Goal: Information Seeking & Learning: Learn about a topic

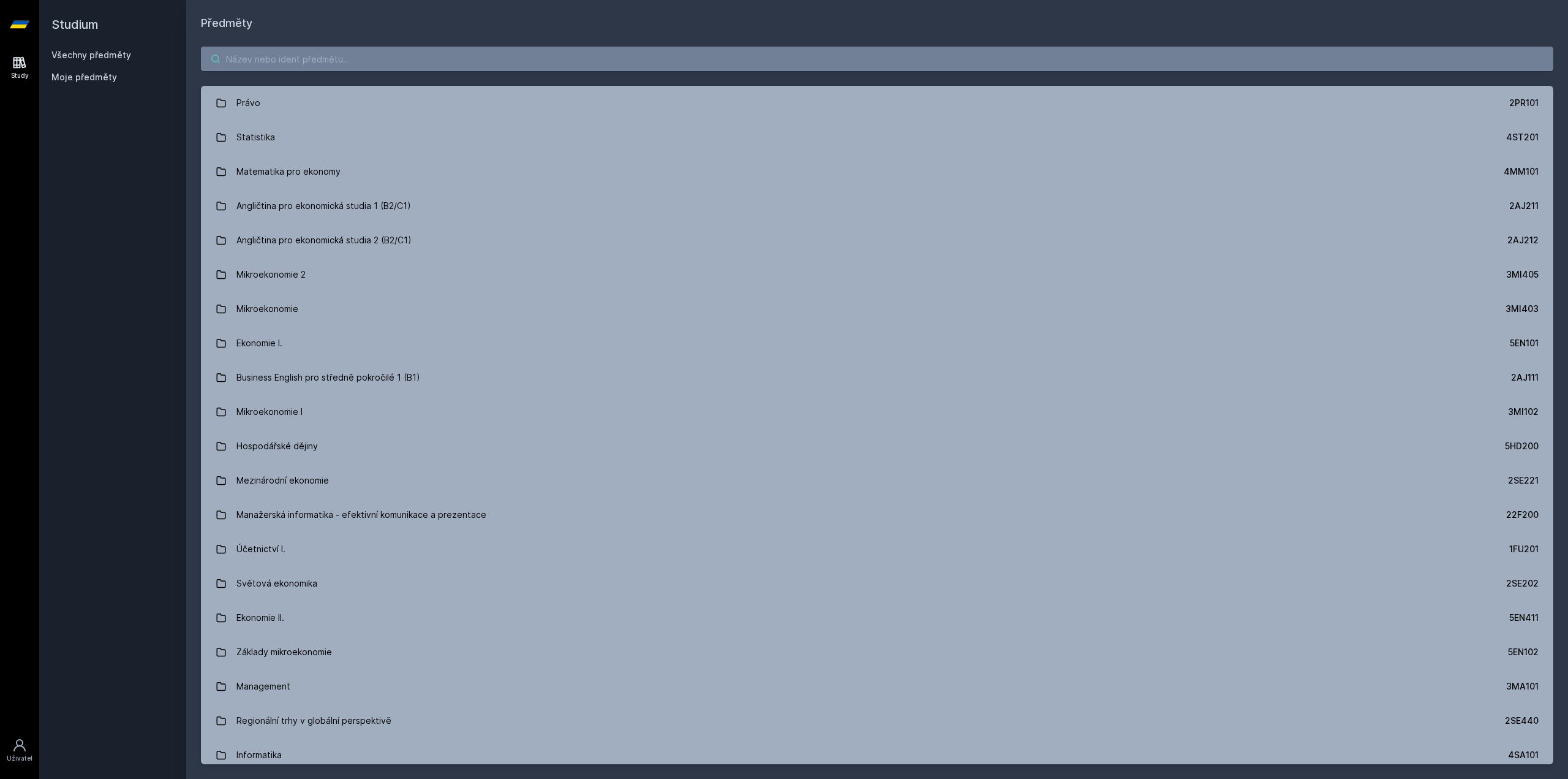
click at [448, 60] on input "search" at bounding box center [877, 58] width 1352 height 24
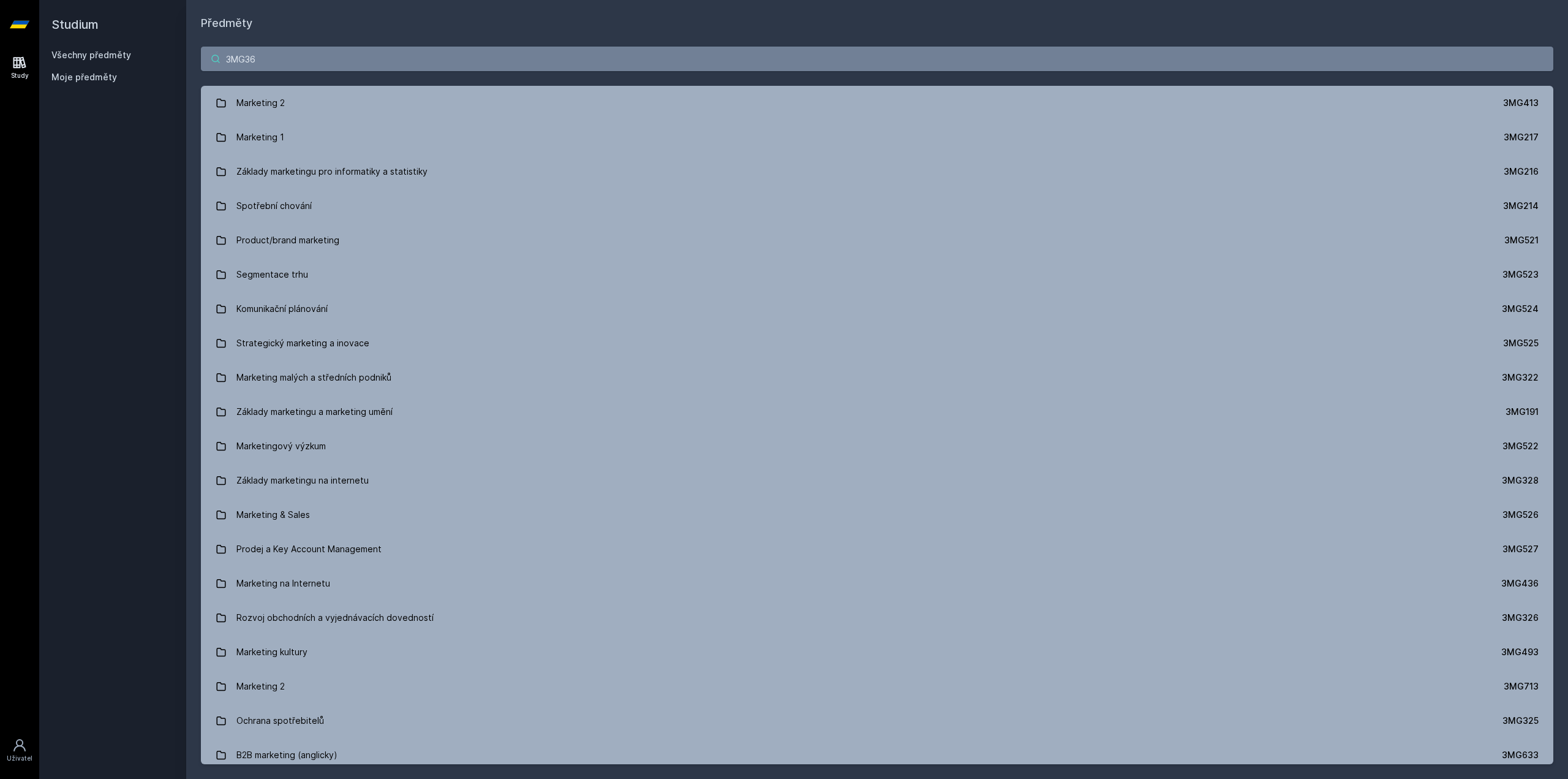
type input "3MG365"
click at [83, 46] on div "Studium Všechny předměty Moje předměty Předměty Marketing Retail Marketing 2OP3…" at bounding box center [804, 389] width 1528 height 779
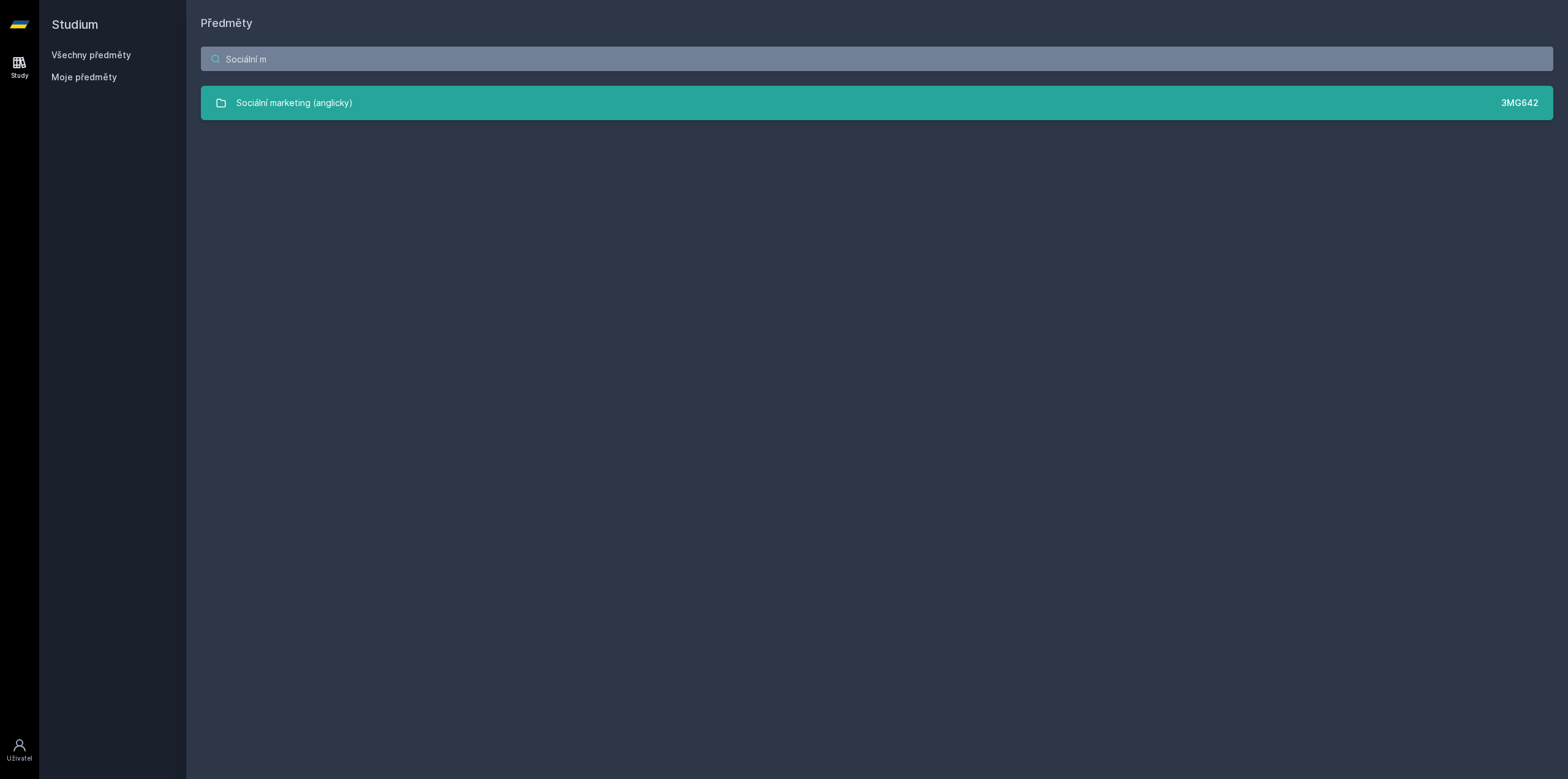
type input "Sociální m"
click at [336, 91] on div "Sociální marketing (anglicky)" at bounding box center [295, 103] width 117 height 24
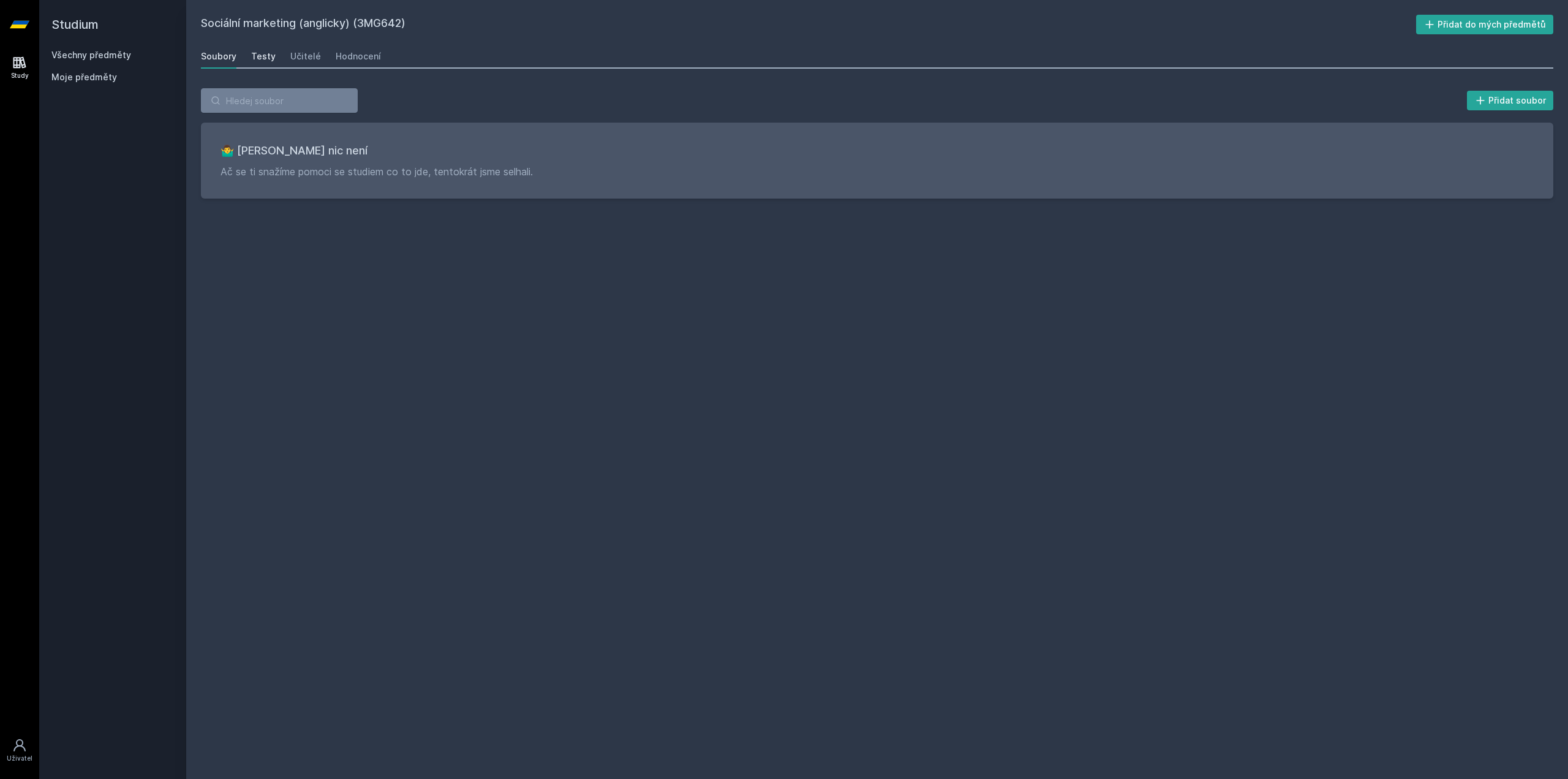
click at [259, 59] on div "Testy" at bounding box center [263, 56] width 24 height 12
click at [302, 59] on div "Učitelé" at bounding box center [306, 56] width 31 height 12
click at [337, 56] on div "Hodnocení" at bounding box center [358, 56] width 45 height 12
click at [212, 52] on div "Soubory" at bounding box center [218, 56] width 35 height 12
click at [392, 22] on h2 "Sociální marketing (anglicky) (3MG642)" at bounding box center [809, 24] width 1215 height 19
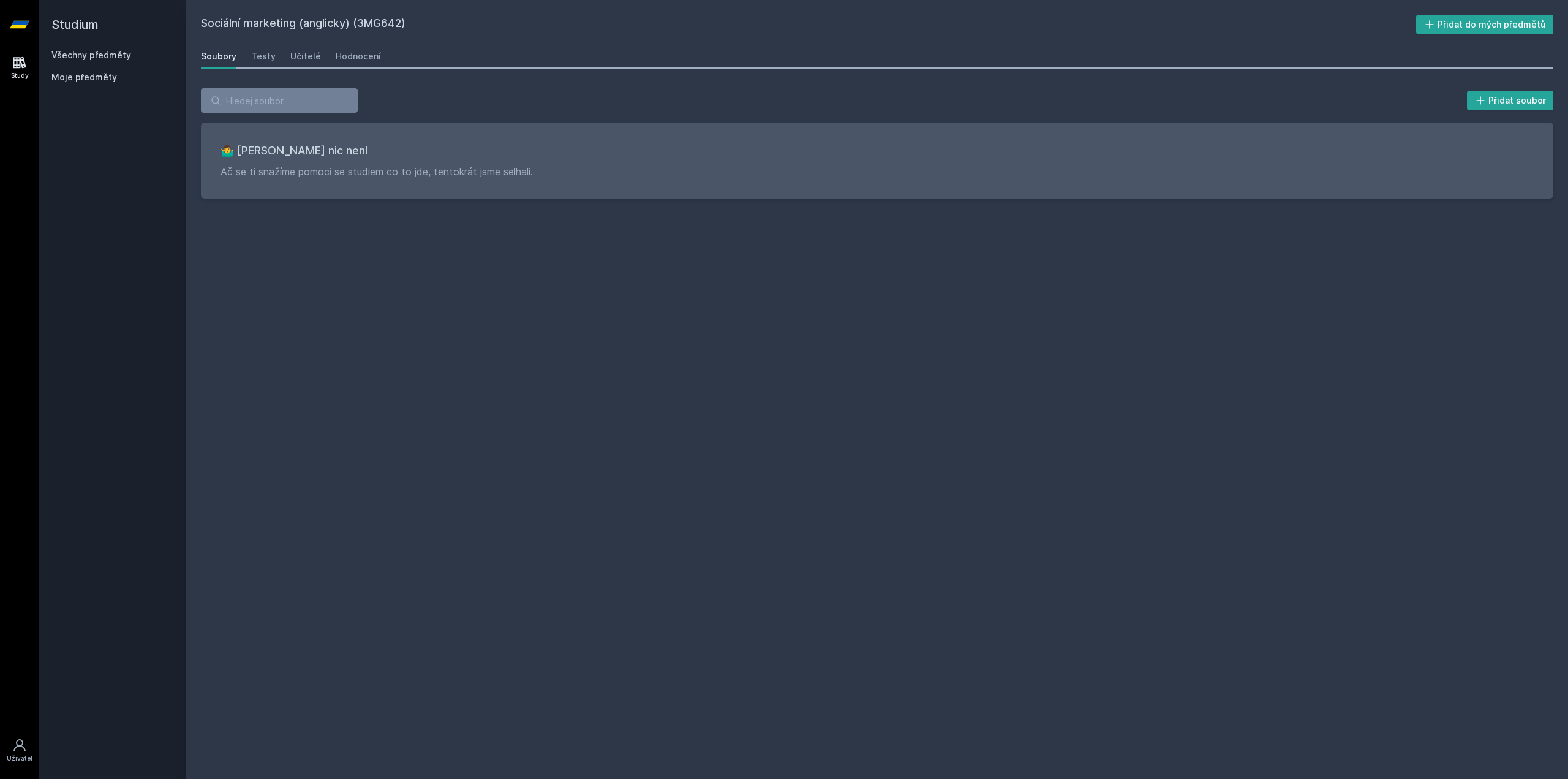
click at [392, 22] on h2 "Sociální marketing (anglicky) (3MG642)" at bounding box center [809, 24] width 1215 height 19
copy h2 "3MG642"
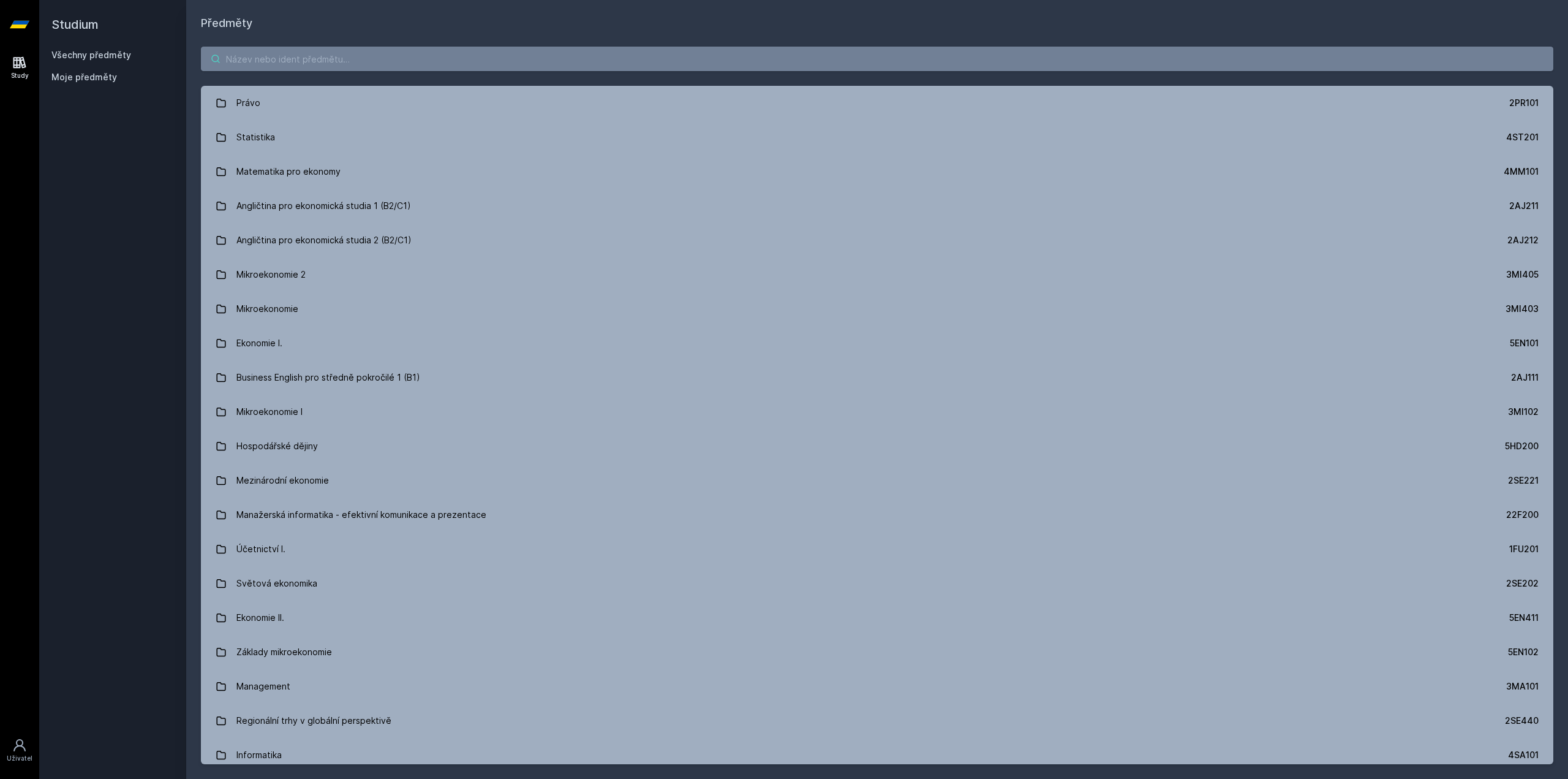
click at [343, 55] on input "search" at bounding box center [877, 58] width 1352 height 24
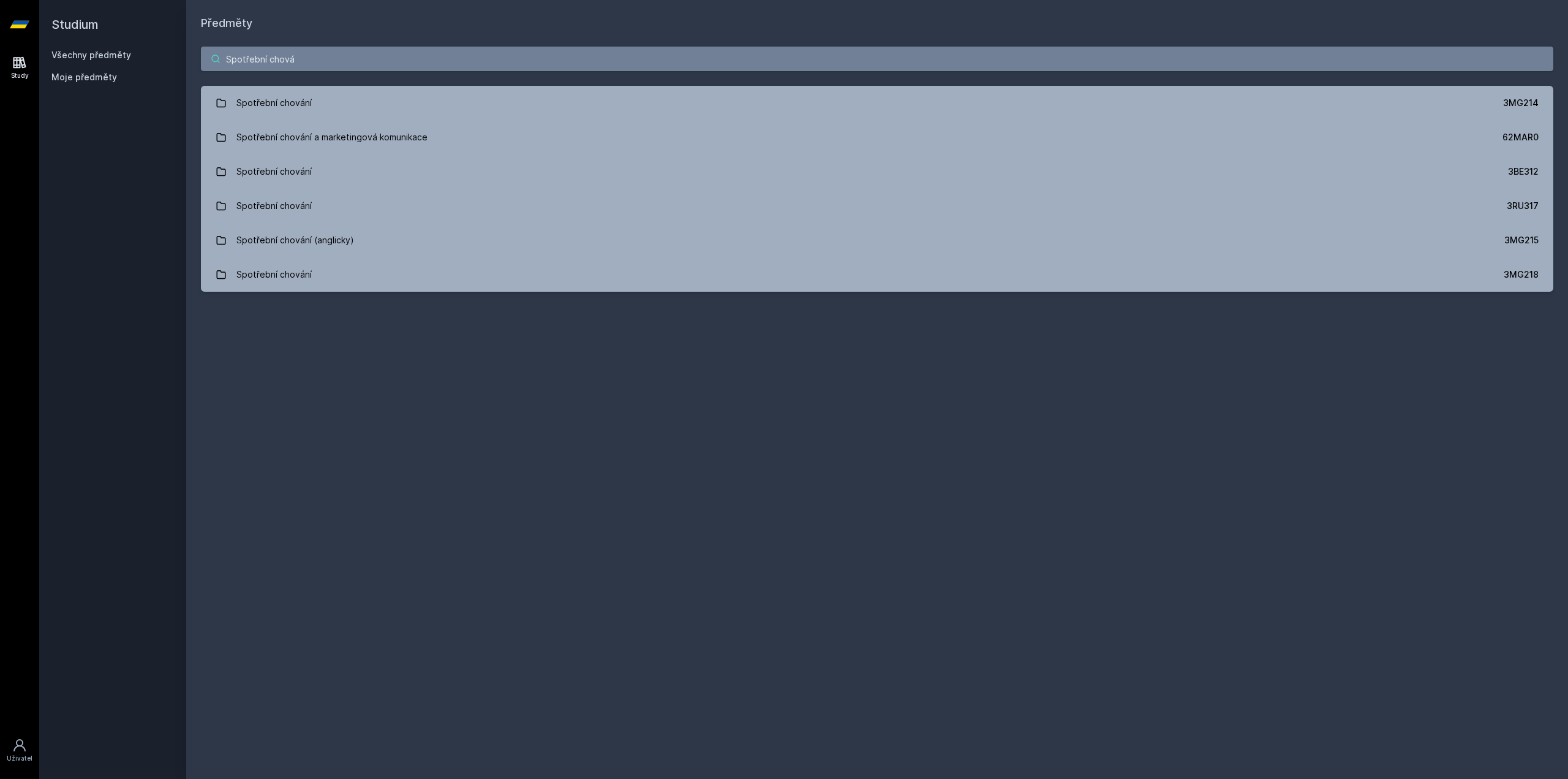
type input "Spotřební chová"
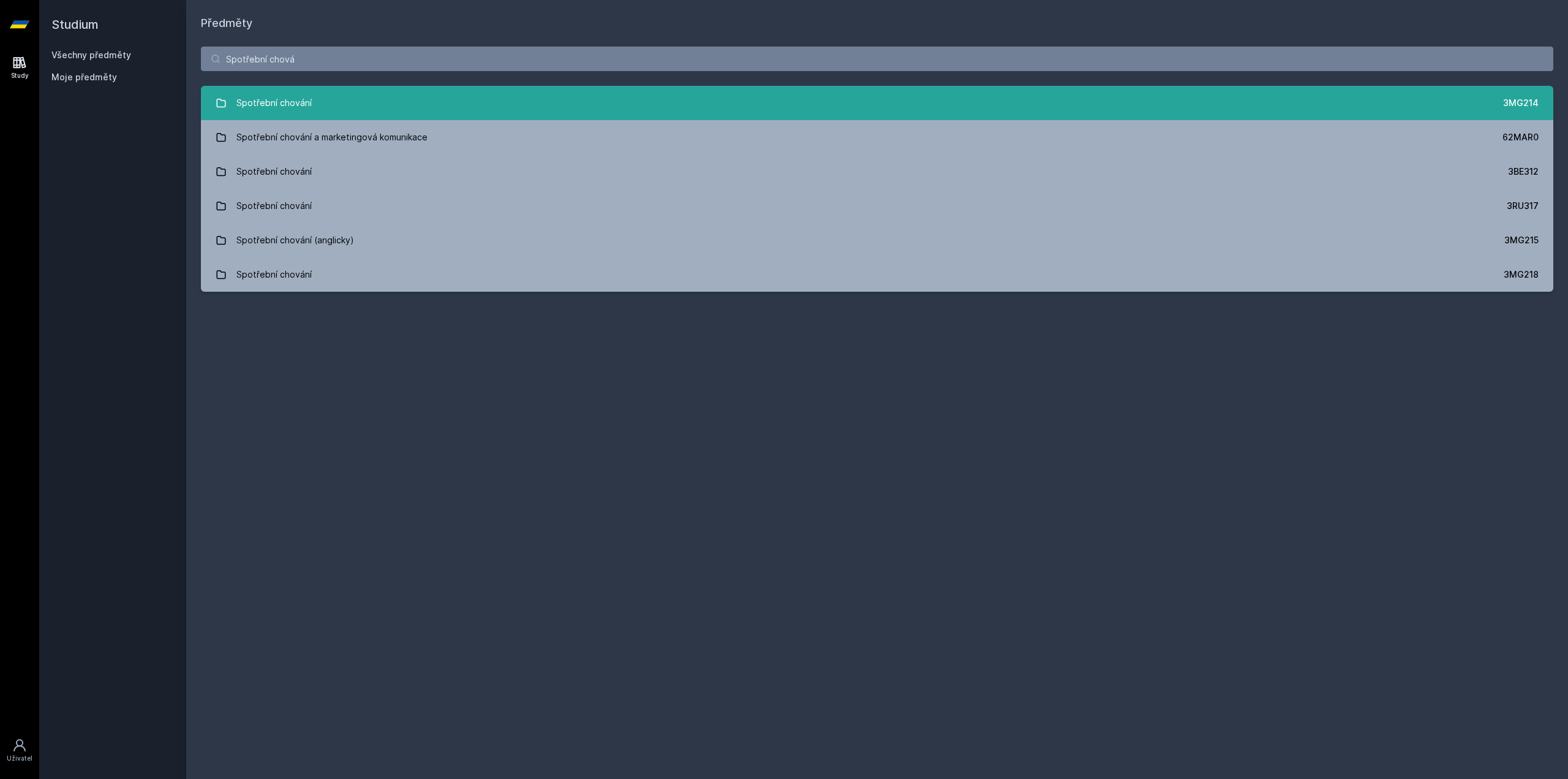
click at [273, 113] on div "Spotřební chování" at bounding box center [274, 103] width 76 height 24
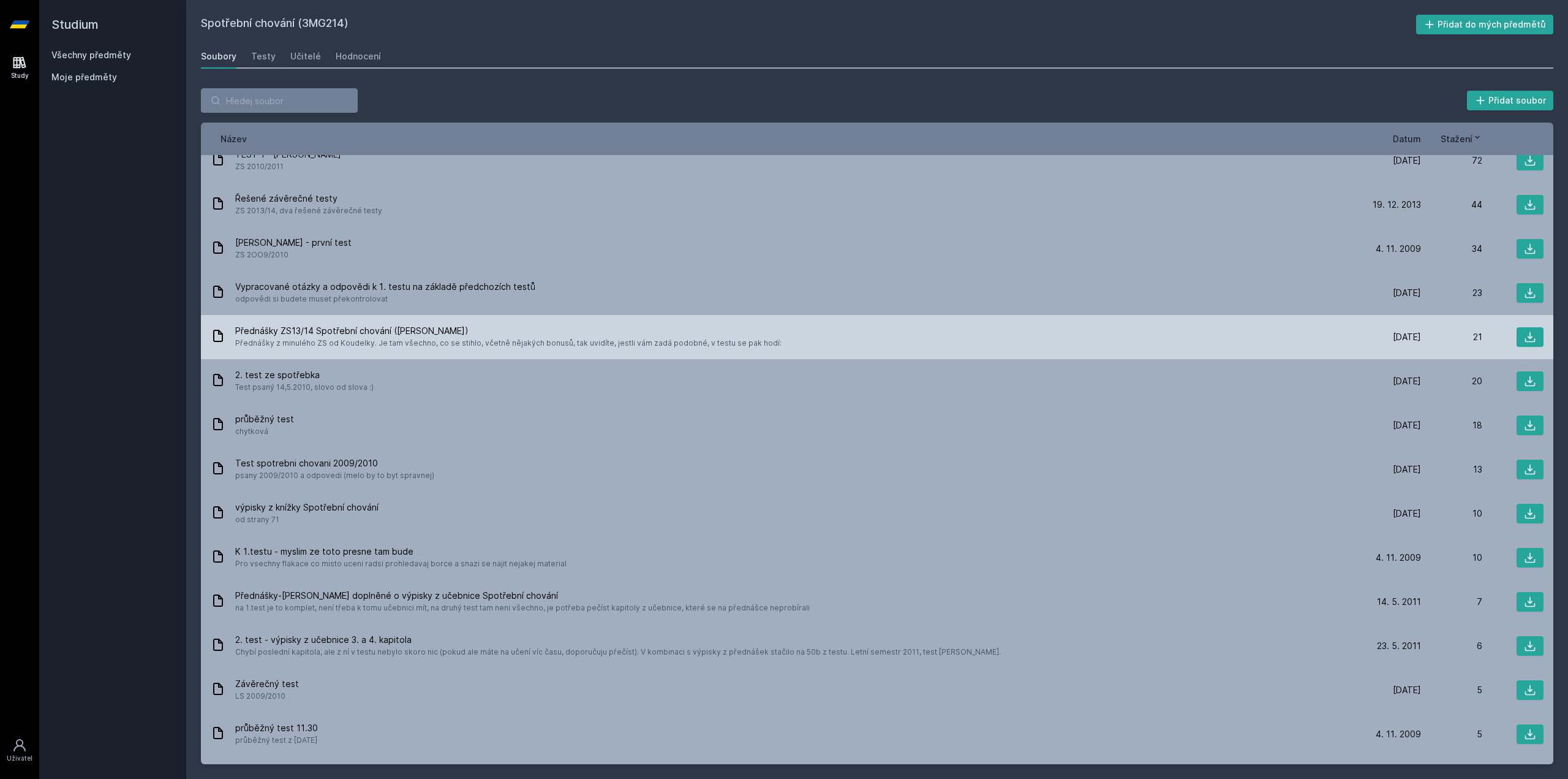
scroll to position [61, 0]
click at [458, 355] on div "Přednášky ZS13/14 Spotřební chování ([PERSON_NAME]) Přednášky z minulého ZS od …" at bounding box center [877, 336] width 1352 height 44
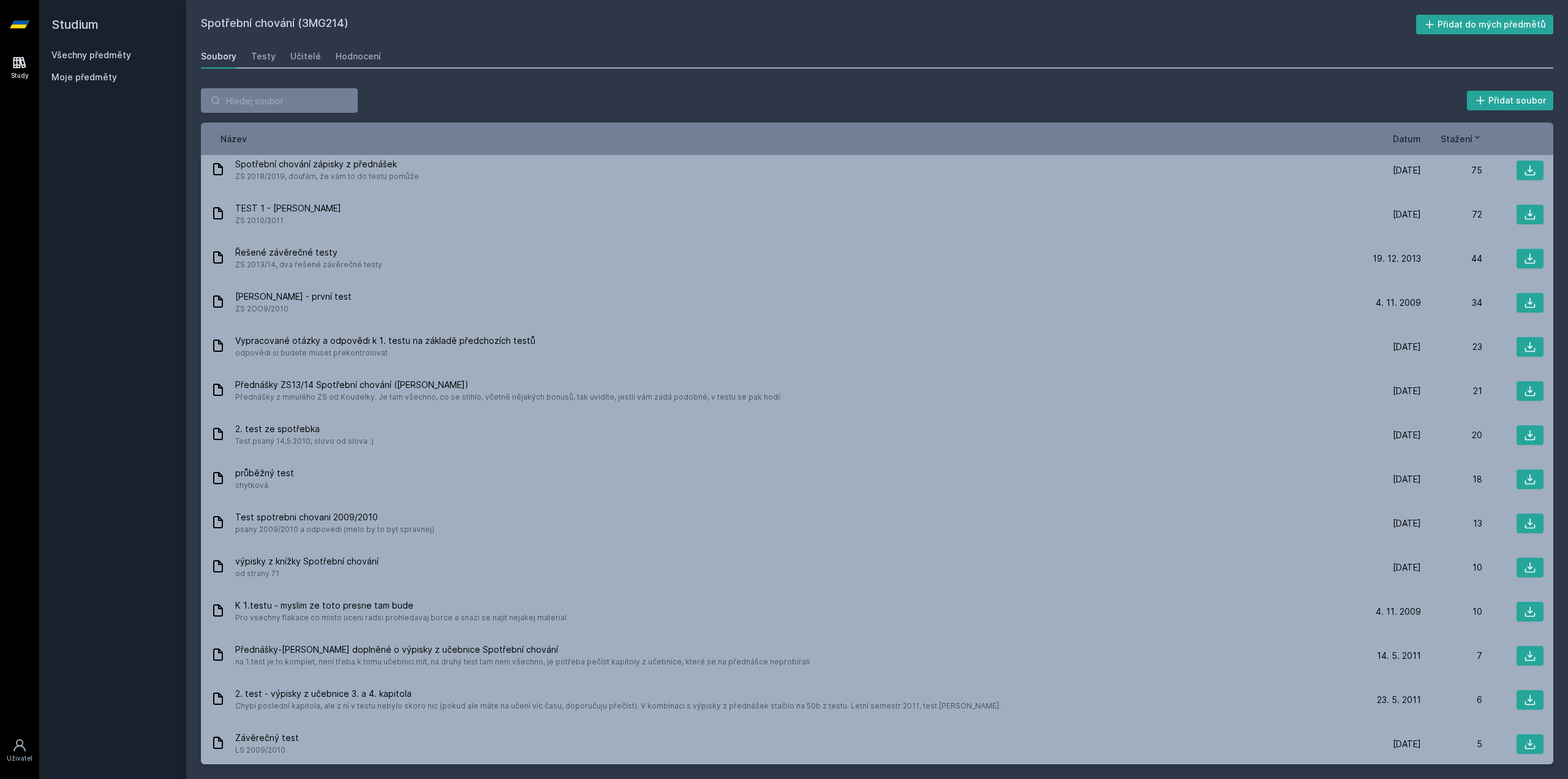
scroll to position [0, 0]
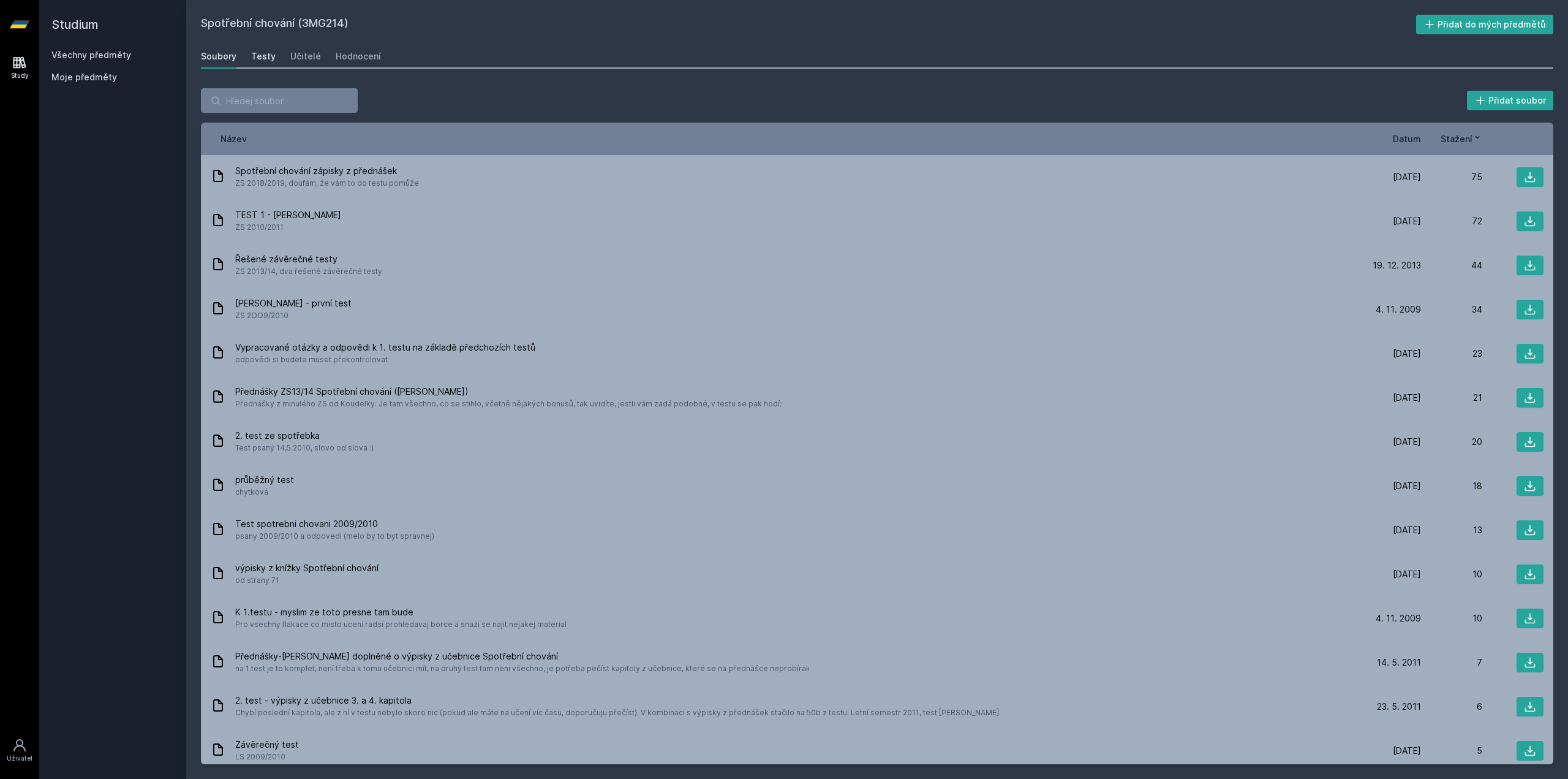
click at [270, 60] on div "Testy" at bounding box center [263, 56] width 24 height 12
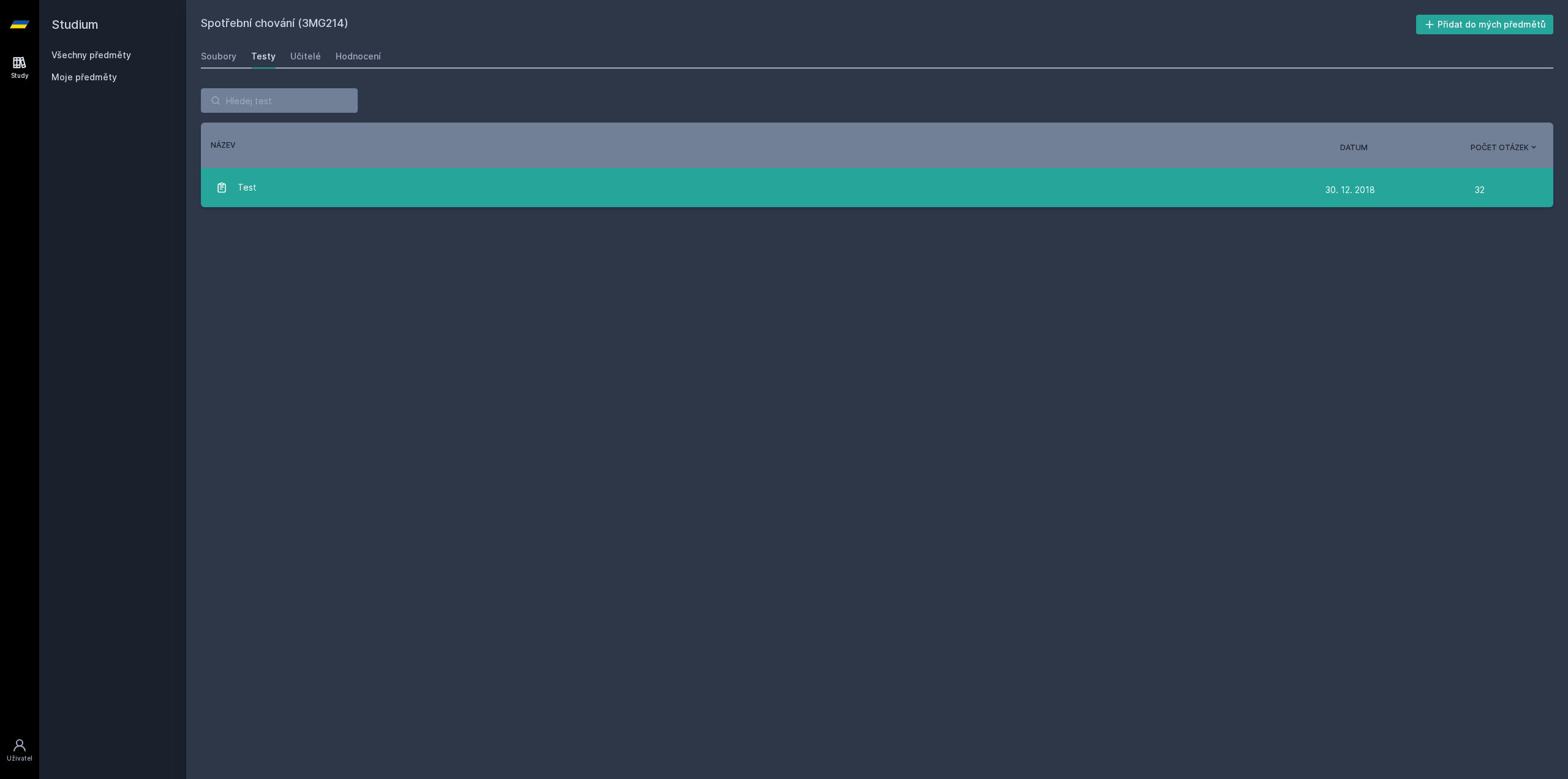
click at [334, 193] on div "Test" at bounding box center [770, 187] width 1110 height 24
